Goal: Transaction & Acquisition: Purchase product/service

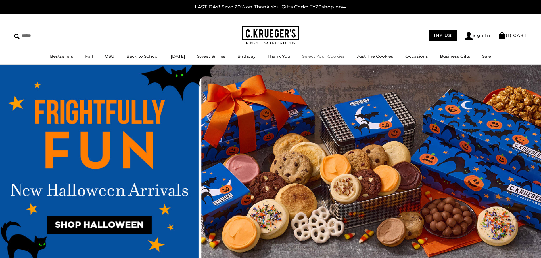
click at [325, 55] on link "Select Your Cookies" at bounding box center [323, 56] width 43 height 5
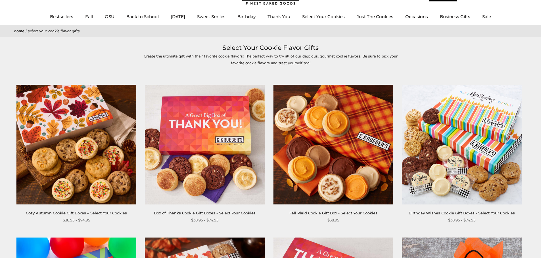
scroll to position [57, 0]
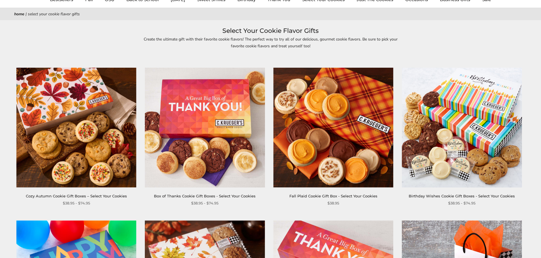
click at [196, 198] on link "Box of Thanks Cookie Gift Boxes - Select Your Cookies" at bounding box center [205, 196] width 102 height 5
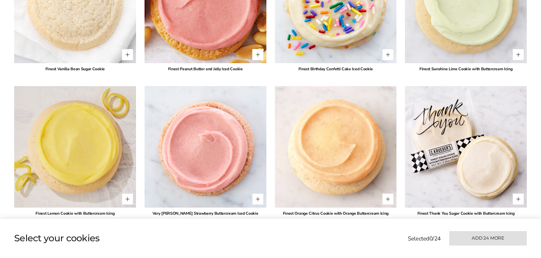
scroll to position [1220, 0]
